Goal: Task Accomplishment & Management: Manage account settings

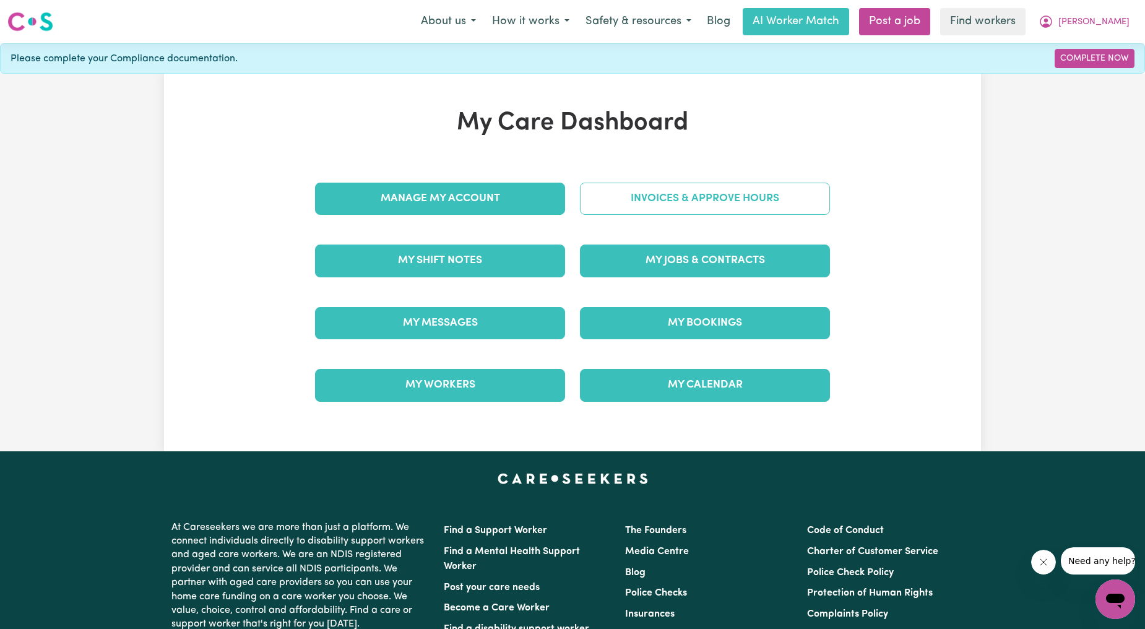
click at [669, 214] on link "Invoices & Approve Hours" at bounding box center [705, 199] width 250 height 32
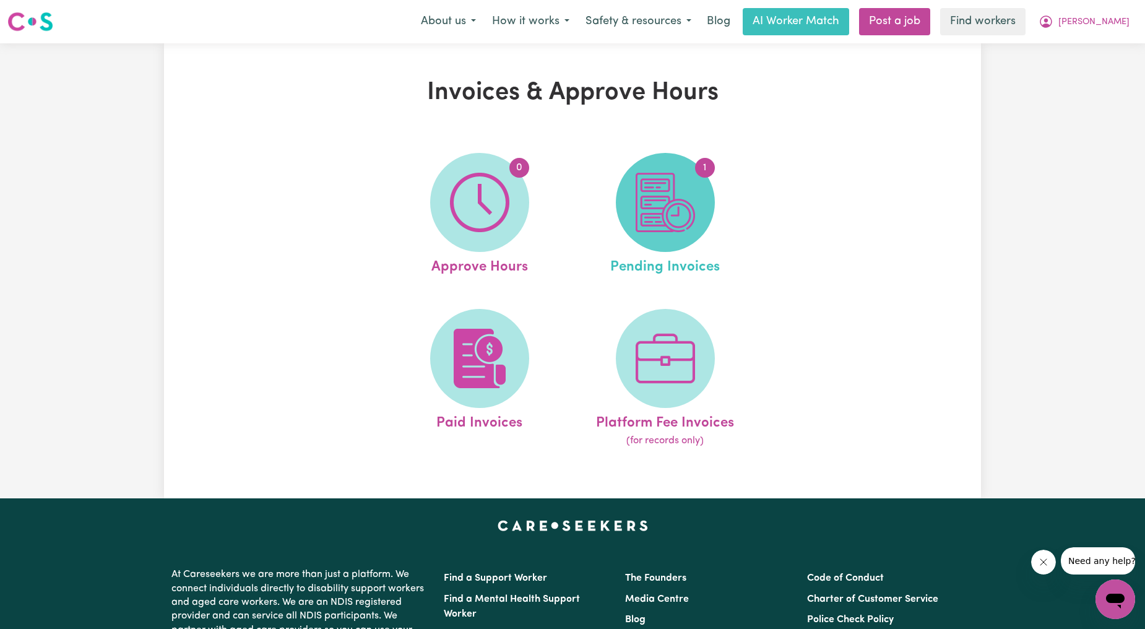
click at [633, 204] on span "1" at bounding box center [665, 202] width 99 height 99
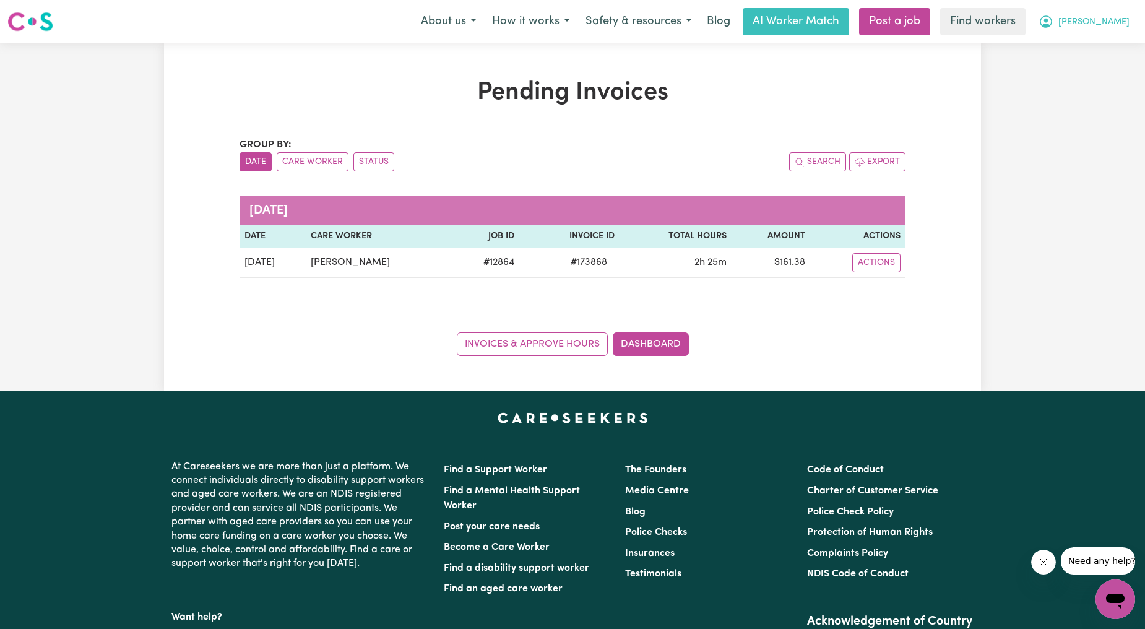
click at [1105, 22] on span "[PERSON_NAME]" at bounding box center [1093, 22] width 71 height 14
click at [1078, 76] on link "Logout" at bounding box center [1088, 71] width 98 height 24
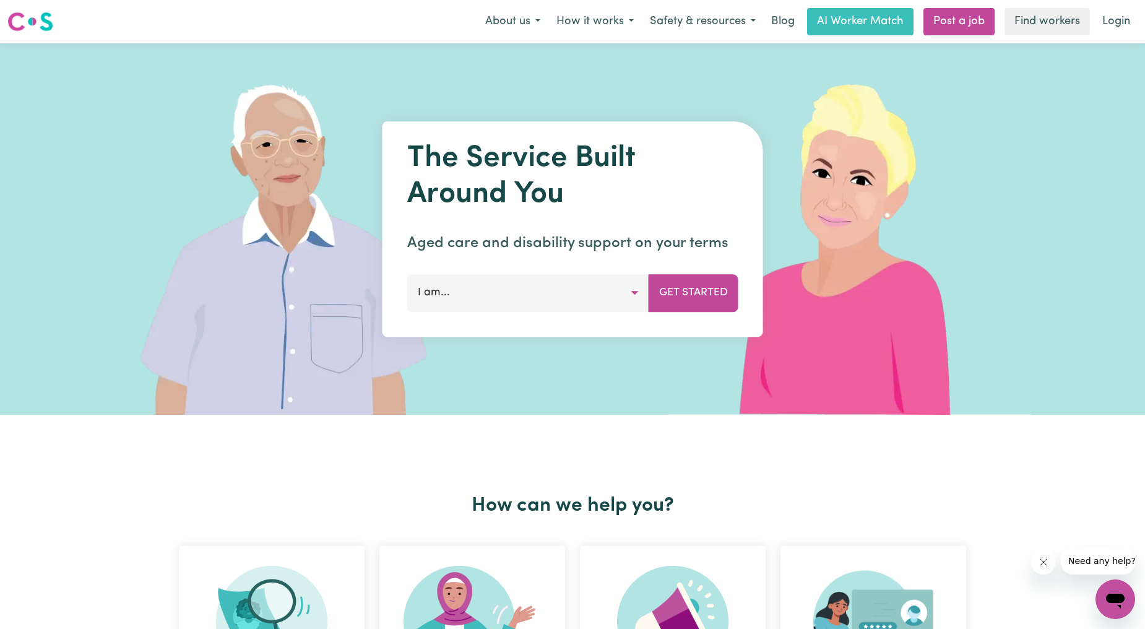
click at [1123, 23] on link "Login" at bounding box center [1116, 21] width 43 height 27
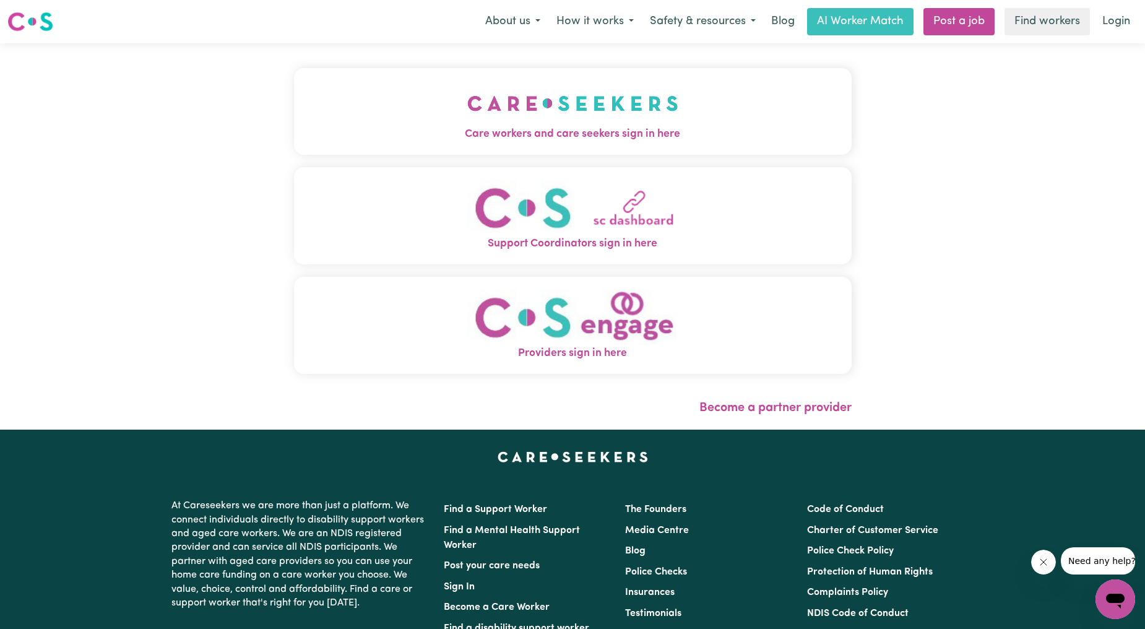
click at [489, 122] on img "Care workers and care seekers sign in here" at bounding box center [572, 103] width 211 height 46
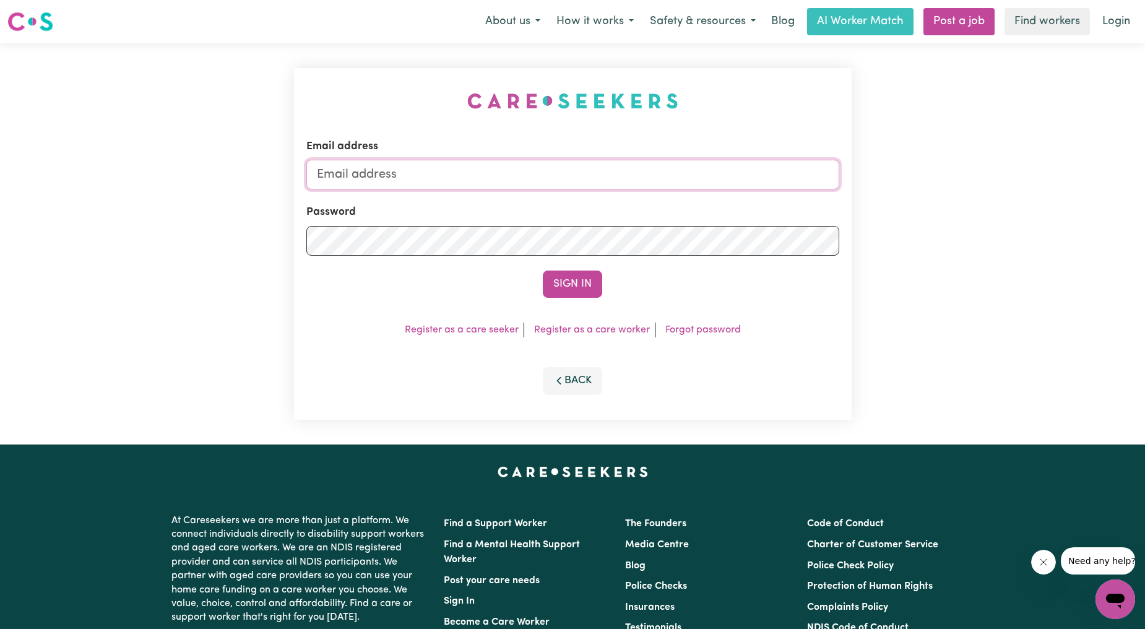
click at [490, 168] on input "Email address" at bounding box center [572, 175] width 533 height 30
drag, startPoint x: 384, startPoint y: 172, endPoint x: 638, endPoint y: 201, distance: 256.0
click at [638, 202] on form "Email address [EMAIL_ADDRESS][PERSON_NAME][DOMAIN_NAME] Password Sign In" at bounding box center [572, 218] width 533 height 159
type input "[EMAIL_ADDRESS][DOMAIN_NAME]"
click at [592, 287] on button "Sign In" at bounding box center [572, 283] width 59 height 27
